Goal: Information Seeking & Learning: Find specific page/section

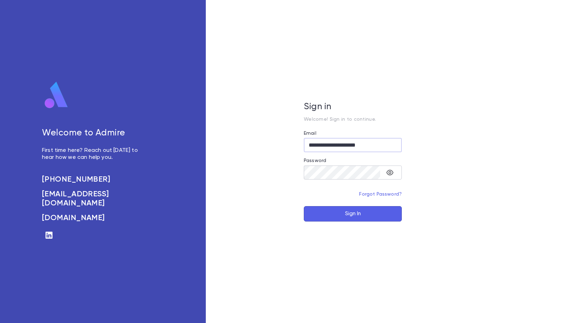
type input "**********"
click at [304, 206] on button "Sign In" at bounding box center [353, 213] width 98 height 15
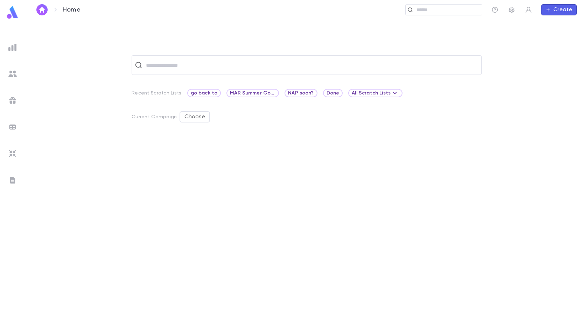
click at [12, 178] on img at bounding box center [12, 180] width 8 height 8
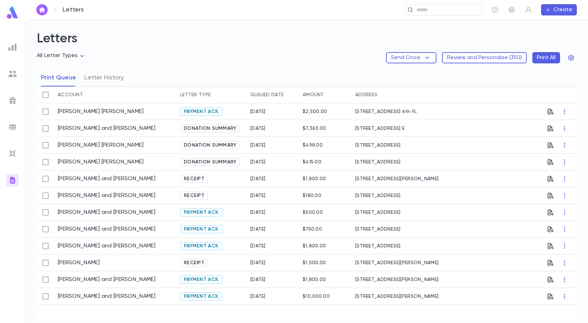
drag, startPoint x: 98, startPoint y: 77, endPoint x: 134, endPoint y: 94, distance: 39.4
click at [99, 79] on button "Letter History" at bounding box center [104, 77] width 40 height 17
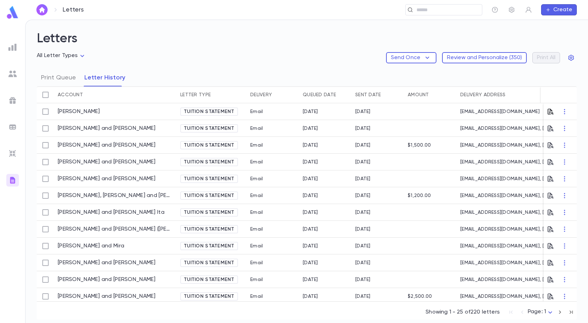
click at [548, 111] on icon "button" at bounding box center [550, 111] width 7 height 7
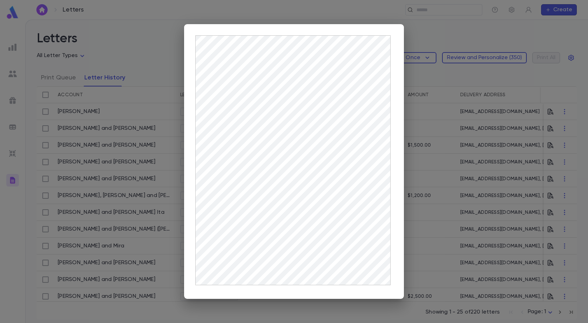
click at [149, 129] on div at bounding box center [294, 161] width 588 height 323
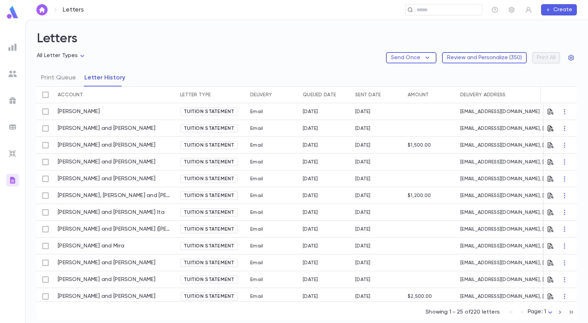
click at [548, 130] on icon "button" at bounding box center [551, 128] width 6 height 6
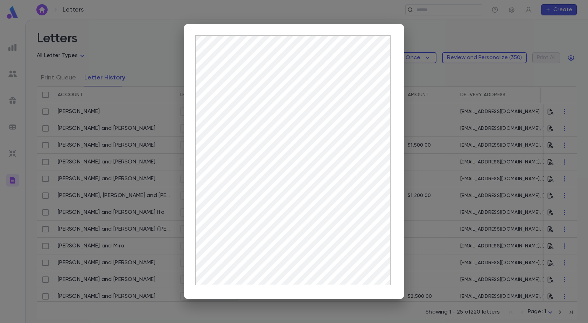
click at [285, 310] on div at bounding box center [294, 161] width 588 height 323
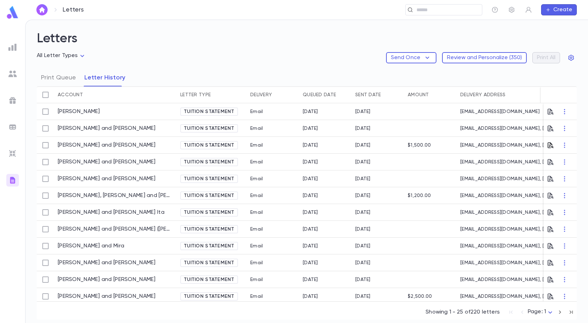
click at [548, 148] on icon "button" at bounding box center [551, 145] width 6 height 6
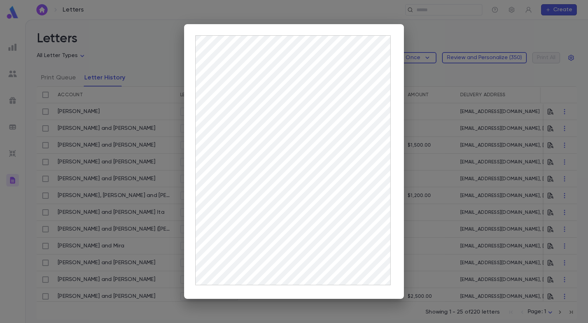
click at [275, 307] on div at bounding box center [294, 161] width 588 height 323
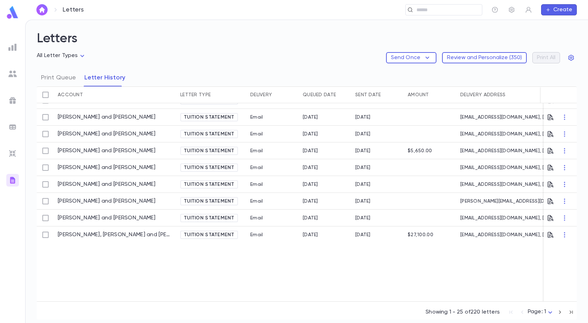
scroll to position [315, 0]
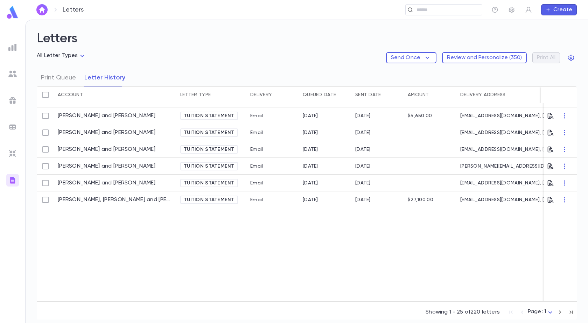
click at [558, 312] on icon "button" at bounding box center [560, 312] width 8 height 8
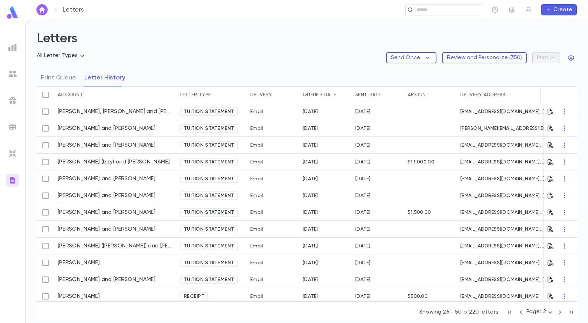
click at [547, 278] on icon "button" at bounding box center [550, 279] width 7 height 7
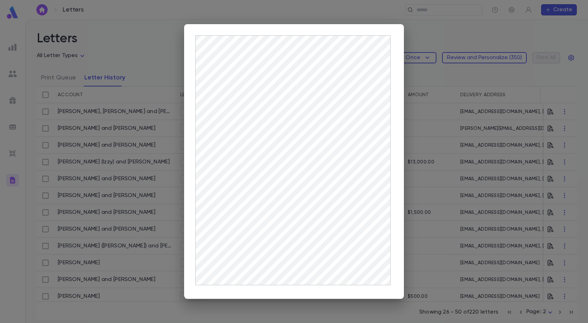
drag, startPoint x: 165, startPoint y: 207, endPoint x: 149, endPoint y: 192, distance: 21.8
click at [165, 207] on div at bounding box center [294, 161] width 588 height 323
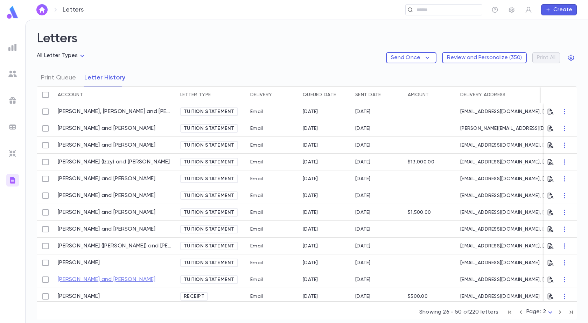
click at [108, 280] on link "[PERSON_NAME] and [PERSON_NAME]" at bounding box center [107, 279] width 98 height 7
click at [548, 245] on icon "button" at bounding box center [550, 245] width 7 height 7
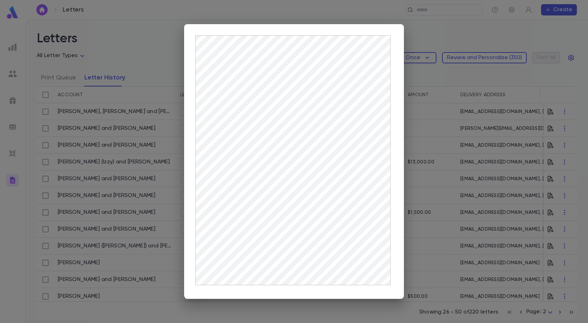
click at [122, 227] on div at bounding box center [294, 161] width 588 height 323
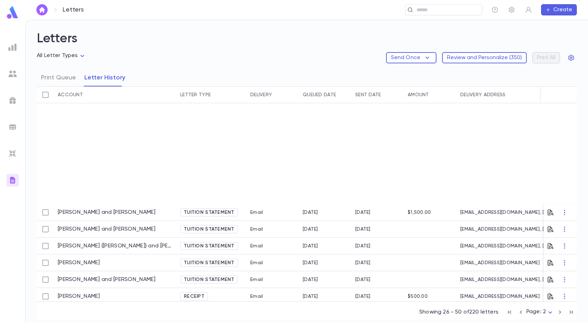
scroll to position [140, 0]
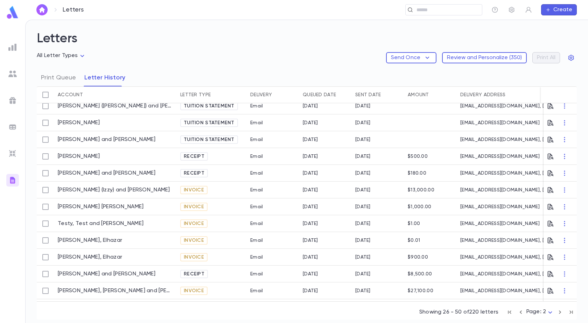
click at [521, 314] on icon "button" at bounding box center [521, 312] width 8 height 8
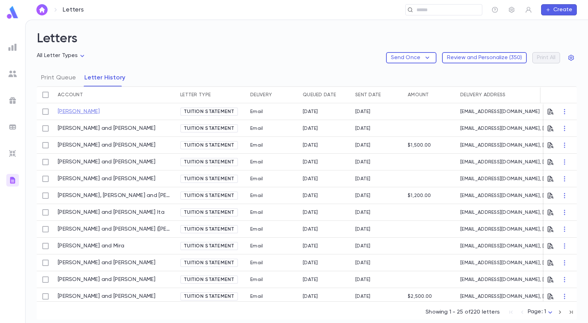
click at [78, 112] on link "Baver, Yocheved" at bounding box center [79, 111] width 42 height 7
click at [223, 52] on div "All Letter Types Send Once Review and Personalize ( 350 ) Print All" at bounding box center [307, 60] width 540 height 17
click at [11, 46] on img at bounding box center [12, 47] width 8 height 8
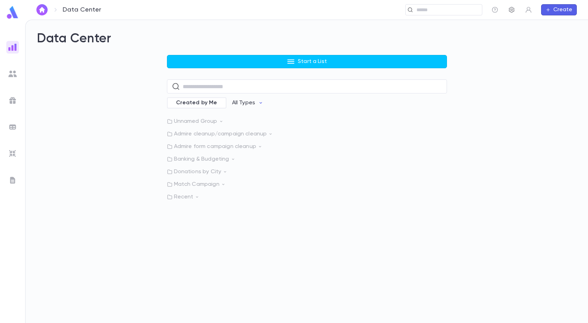
click at [512, 12] on icon "button" at bounding box center [511, 9] width 7 height 7
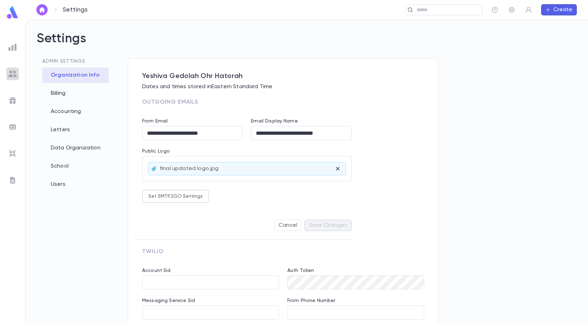
click at [11, 76] on img at bounding box center [12, 74] width 8 height 8
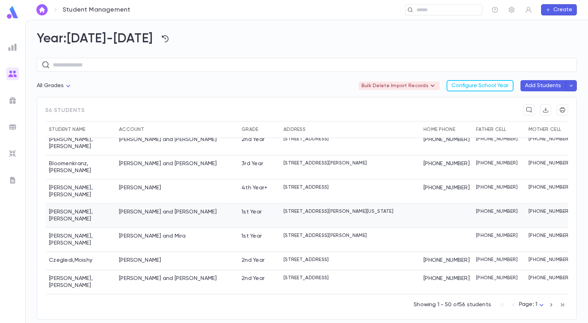
scroll to position [175, 0]
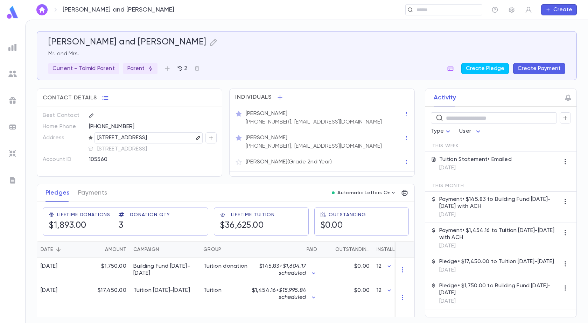
click at [196, 137] on icon "button" at bounding box center [198, 137] width 5 height 5
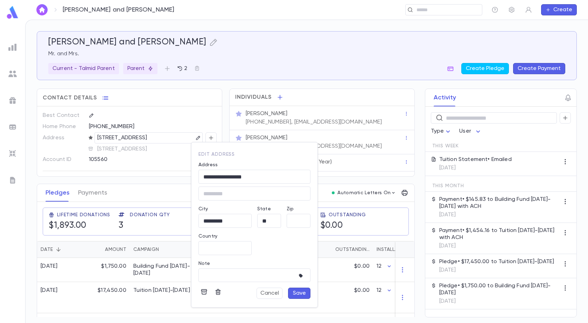
click at [170, 160] on div at bounding box center [294, 161] width 588 height 323
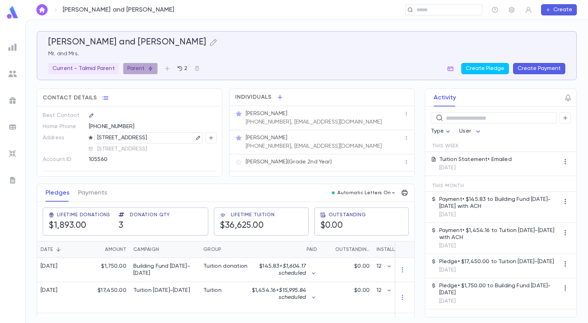
click at [132, 69] on p "Parent" at bounding box center [140, 68] width 26 height 7
click at [320, 39] on div at bounding box center [294, 161] width 588 height 323
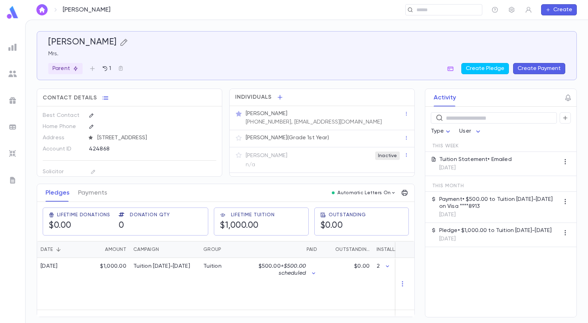
click at [123, 40] on icon "button" at bounding box center [124, 42] width 8 height 8
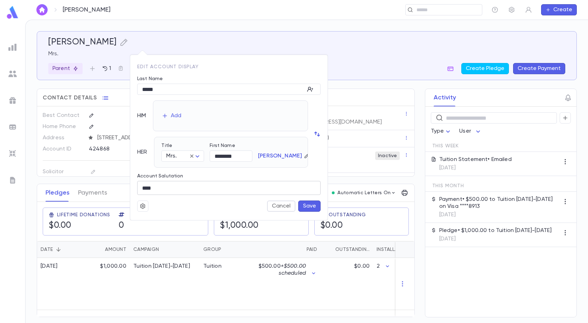
click at [217, 189] on input "****" at bounding box center [228, 188] width 183 height 14
drag, startPoint x: 217, startPoint y: 189, endPoint x: 136, endPoint y: 178, distance: 81.6
click at [136, 178] on div "Account Salutation **** ​" at bounding box center [226, 181] width 189 height 27
click at [282, 209] on button "Cancel" at bounding box center [281, 205] width 28 height 11
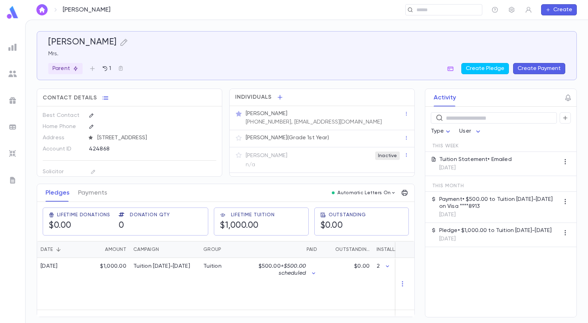
click at [11, 179] on img at bounding box center [12, 180] width 8 height 8
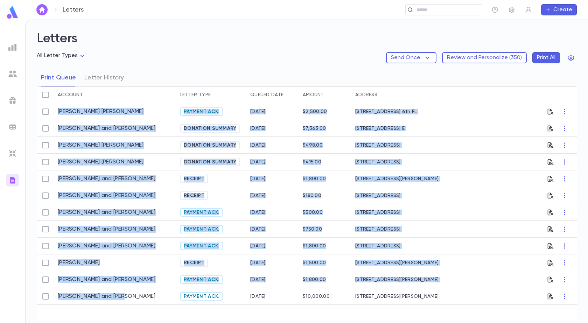
drag, startPoint x: 180, startPoint y: 316, endPoint x: 148, endPoint y: 301, distance: 35.2
click at [148, 301] on div "Friedman, Aharon Dov Payment Ack. 1/16/2025 $2,500.00 4032 Wilshire Blvd. 6th F…" at bounding box center [307, 211] width 540 height 216
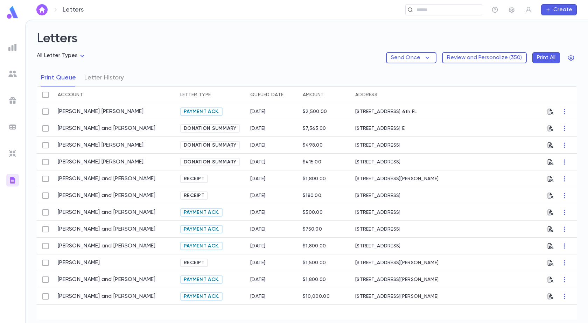
click at [132, 308] on div "Friedman, Aharon Dov Payment Ack. 1/16/2025 $2,500.00 4032 Wilshire Blvd. 6th F…" at bounding box center [307, 211] width 540 height 216
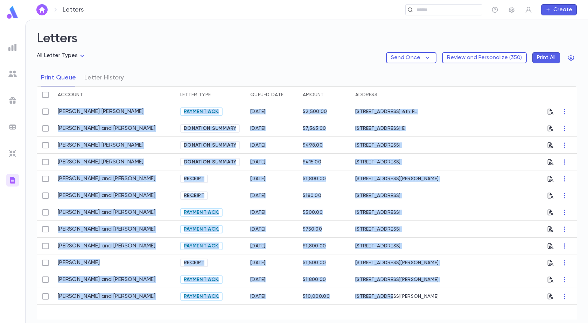
drag, startPoint x: 132, startPoint y: 309, endPoint x: 387, endPoint y: 304, distance: 254.8
click at [387, 304] on div "Friedman, Aharon Dov Payment Ack. 1/16/2025 $2,500.00 4032 Wilshire Blvd. 6th F…" at bounding box center [307, 211] width 540 height 216
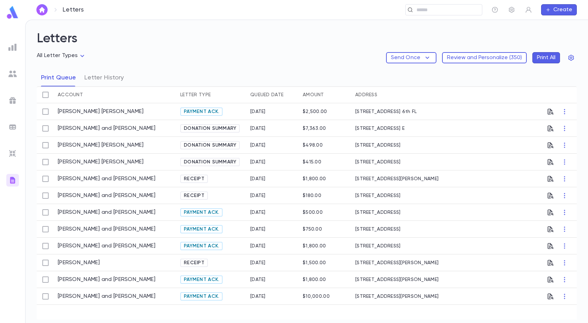
click at [114, 305] on div "Friedman, Aharon Dov Payment Ack. 1/16/2025 $2,500.00 4032 Wilshire Blvd. 6th F…" at bounding box center [307, 211] width 540 height 216
drag, startPoint x: 65, startPoint y: 309, endPoint x: 93, endPoint y: 311, distance: 28.1
click at [66, 309] on div "Friedman, Aharon Dov Payment Ack. 1/16/2025 $2,500.00 4032 Wilshire Blvd. 6th F…" at bounding box center [307, 211] width 540 height 216
drag, startPoint x: 72, startPoint y: 92, endPoint x: 99, endPoint y: 122, distance: 40.1
click at [72, 93] on div "Account" at bounding box center [70, 94] width 25 height 17
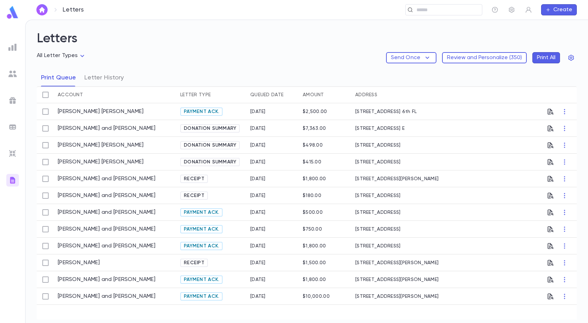
drag, startPoint x: 565, startPoint y: 297, endPoint x: 317, endPoint y: 256, distance: 251.1
click at [320, 256] on div "Friedman, Aharon Dov Payment Ack. 1/16/2025 $2,500.00 4032 Wilshire Blvd. 6th F…" at bounding box center [307, 211] width 540 height 216
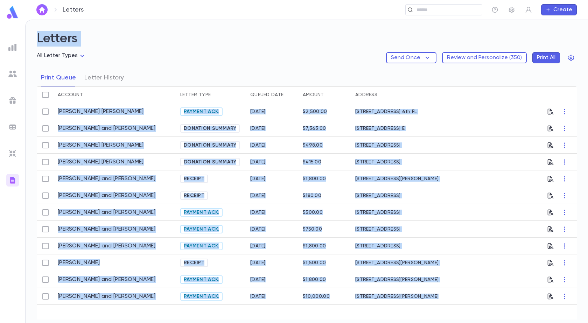
drag, startPoint x: 36, startPoint y: 34, endPoint x: 557, endPoint y: 304, distance: 587.4
click at [557, 304] on div "Letters All Letter Types Send Once Review and Personalize ( 350 ) Print All Pri…" at bounding box center [307, 171] width 562 height 303
click at [141, 306] on div "Friedman, Aharon Dov Payment Ack. 1/16/2025 $2,500.00 4032 Wilshire Blvd. 6th F…" at bounding box center [307, 211] width 540 height 216
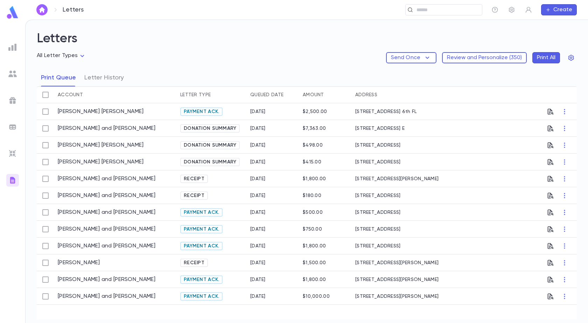
click at [189, 42] on h2 "Letters" at bounding box center [307, 41] width 540 height 21
click at [165, 308] on div "Friedman, Aharon Dov Payment Ack. 1/16/2025 $2,500.00 4032 Wilshire Blvd. 6th F…" at bounding box center [307, 211] width 540 height 216
click at [193, 49] on h2 "Letters" at bounding box center [307, 41] width 540 height 21
